Goal: Task Accomplishment & Management: Manage account settings

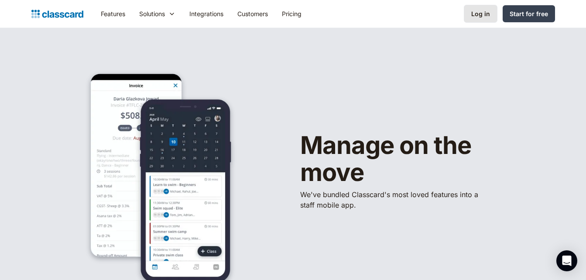
click at [484, 16] on div "Log in" at bounding box center [480, 13] width 19 height 9
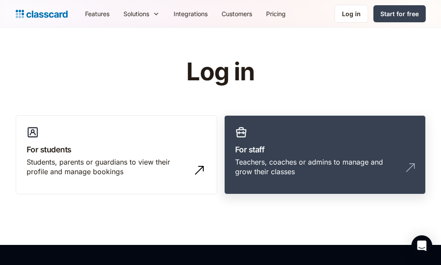
click at [304, 155] on h3 "For staff" at bounding box center [325, 150] width 180 height 12
